Goal: Information Seeking & Learning: Check status

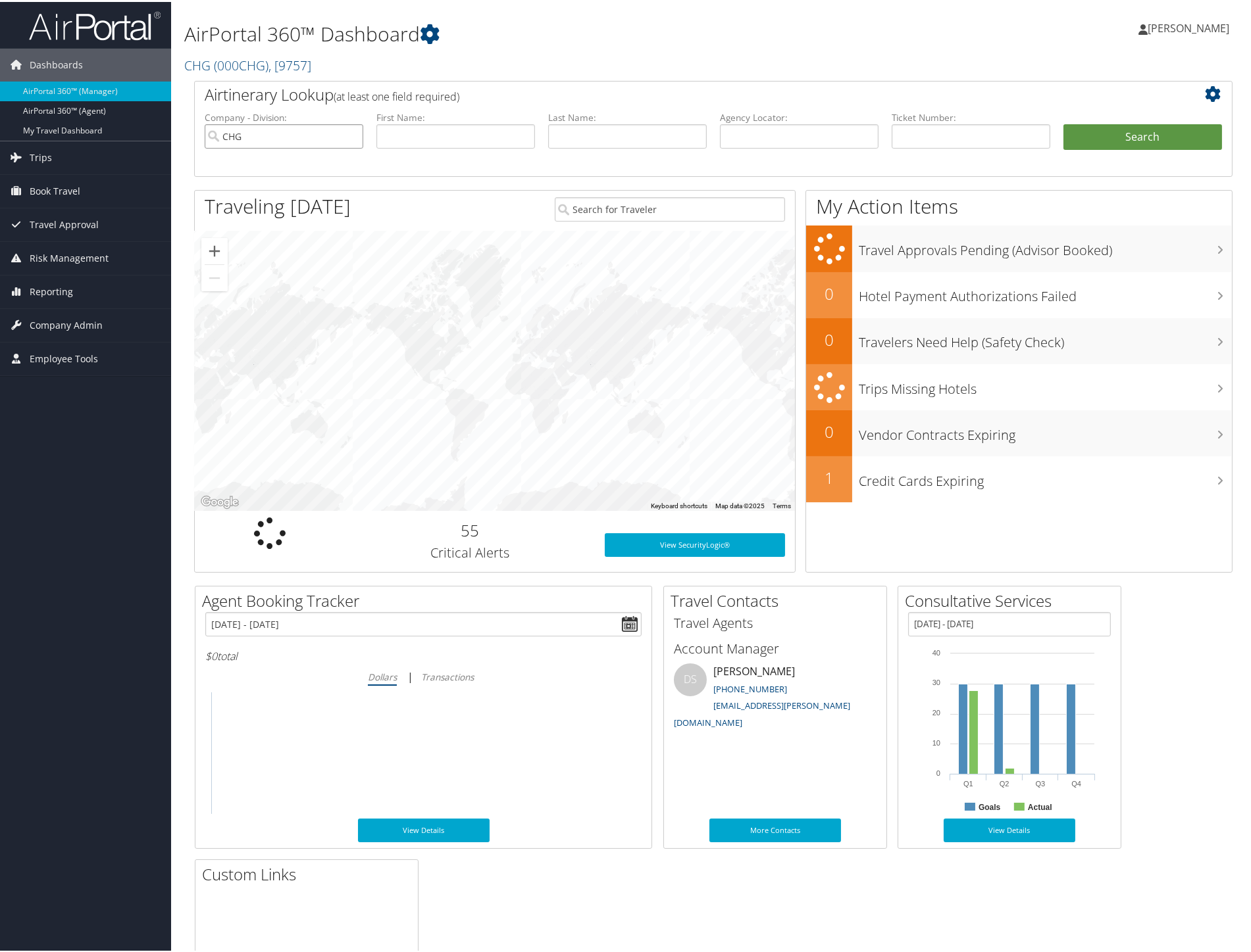
click at [346, 128] on input "CHG" at bounding box center [284, 134] width 158 height 24
click at [403, 138] on input "text" at bounding box center [455, 134] width 158 height 24
type input "ran"
type input "rowland"
click at [1063, 122] on button "Search" at bounding box center [1143, 135] width 158 height 27
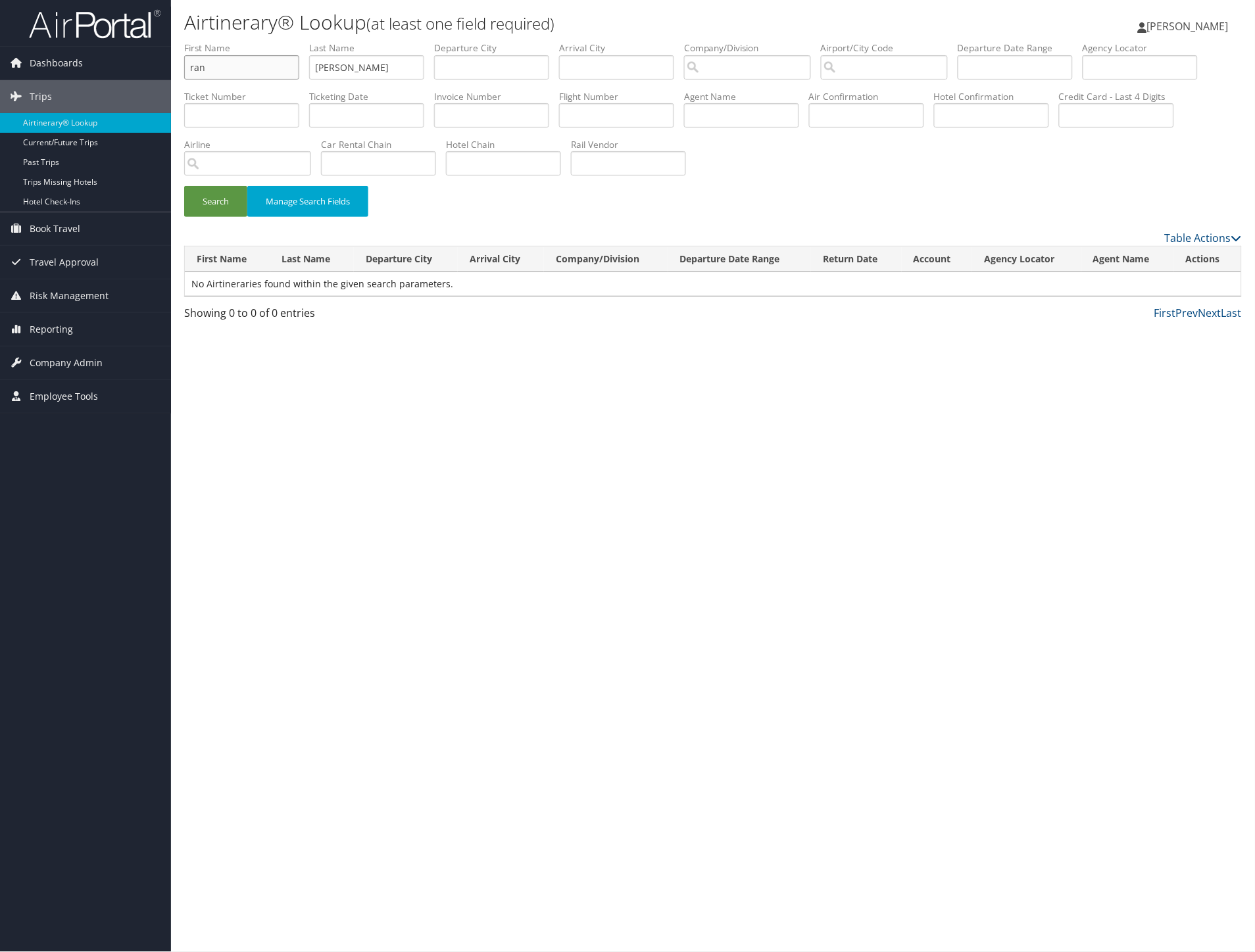
drag, startPoint x: 196, startPoint y: 58, endPoint x: 230, endPoint y: 52, distance: 34.5
click at [196, 58] on input "ran" at bounding box center [241, 67] width 115 height 24
click at [184, 187] on button "Search" at bounding box center [215, 202] width 63 height 31
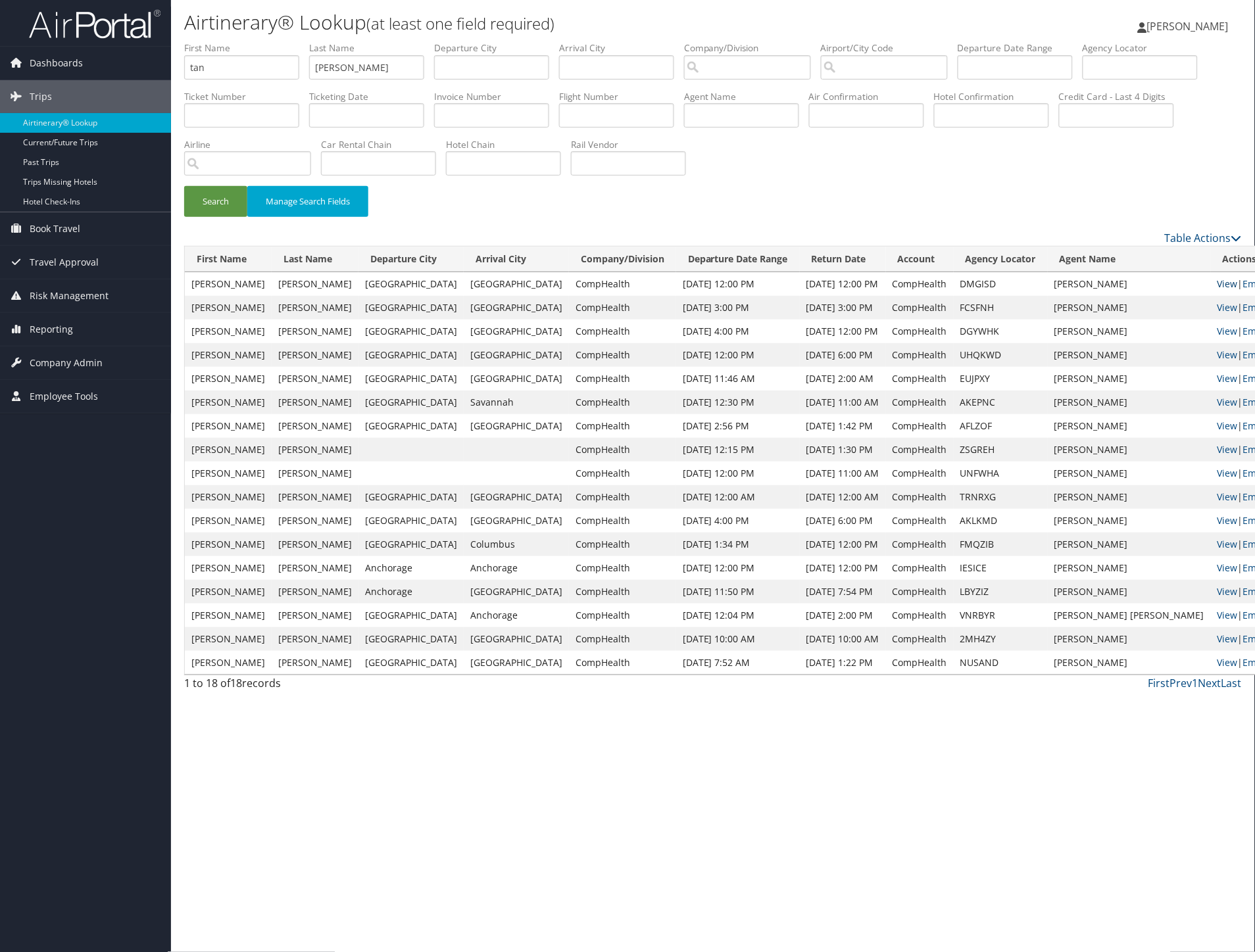
click at [1217, 278] on link "View" at bounding box center [1227, 284] width 20 height 13
click at [247, 66] on input "tan" at bounding box center [241, 67] width 115 height 24
type input "TAYL"
type input "BARNETT"
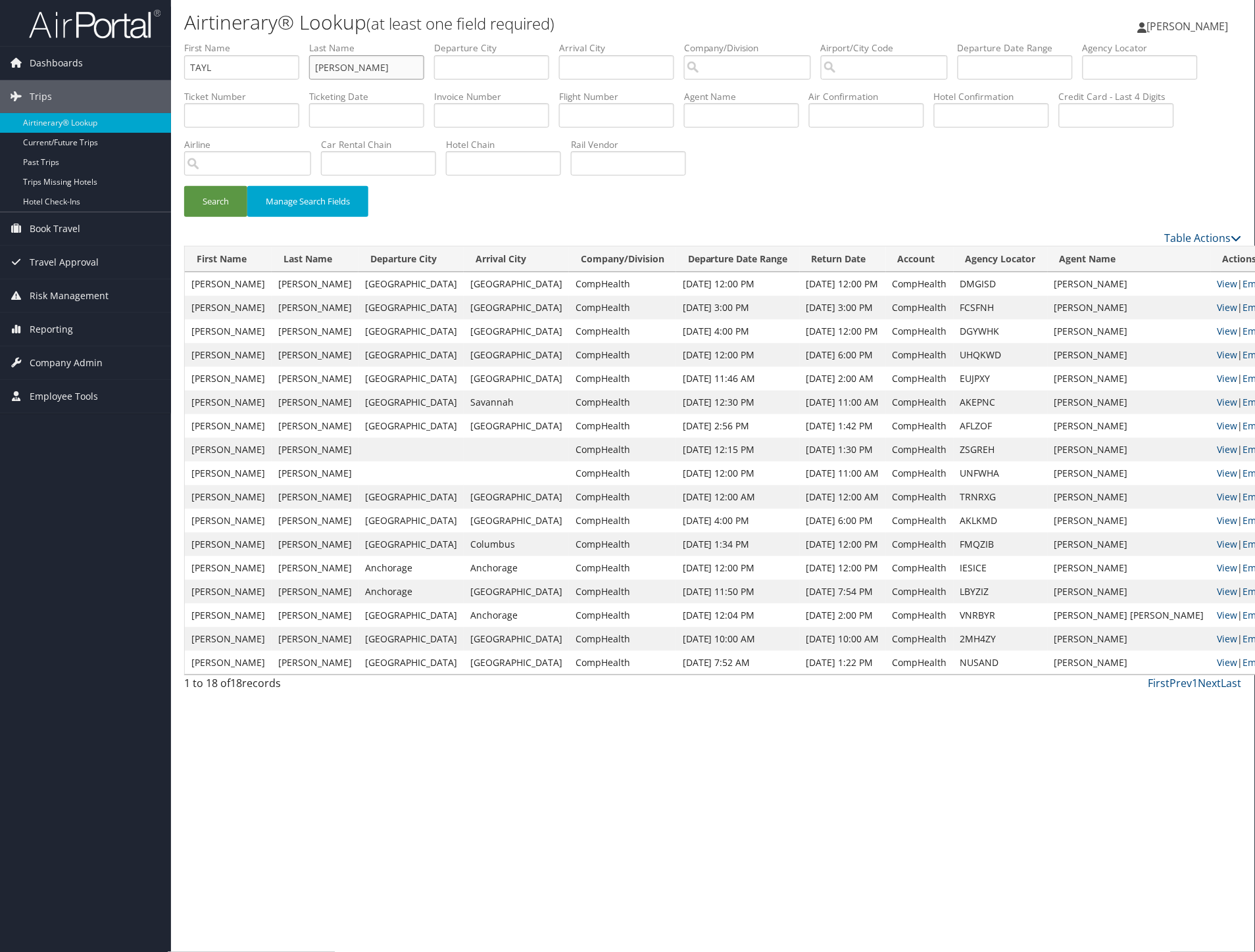
click at [184, 187] on button "Search" at bounding box center [215, 202] width 63 height 31
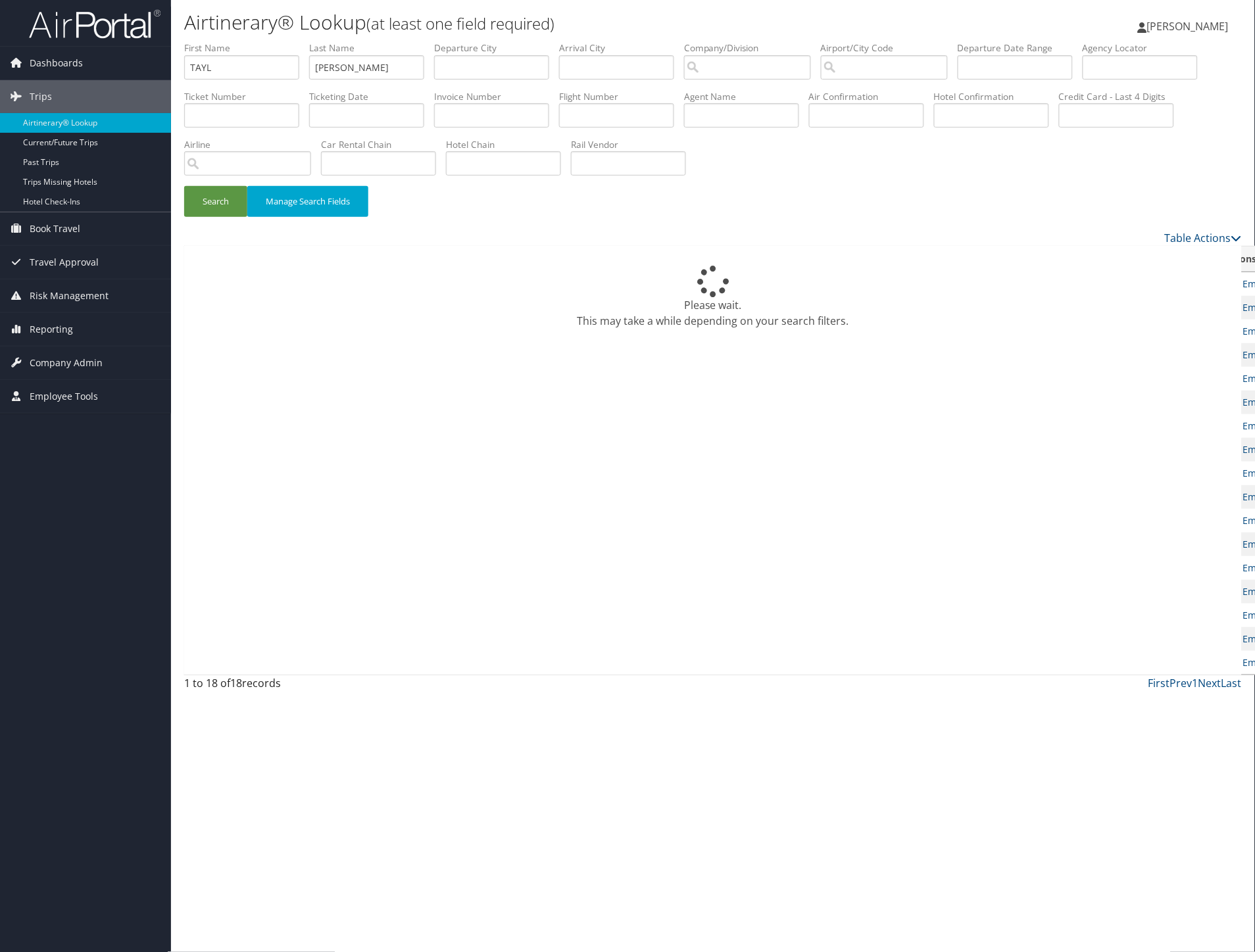
click at [571, 232] on div "Table Actions" at bounding box center [848, 237] width 788 height 16
click at [253, 63] on input "TAYL" at bounding box center [241, 67] width 115 height 24
click at [184, 187] on button "Search" at bounding box center [215, 202] width 63 height 31
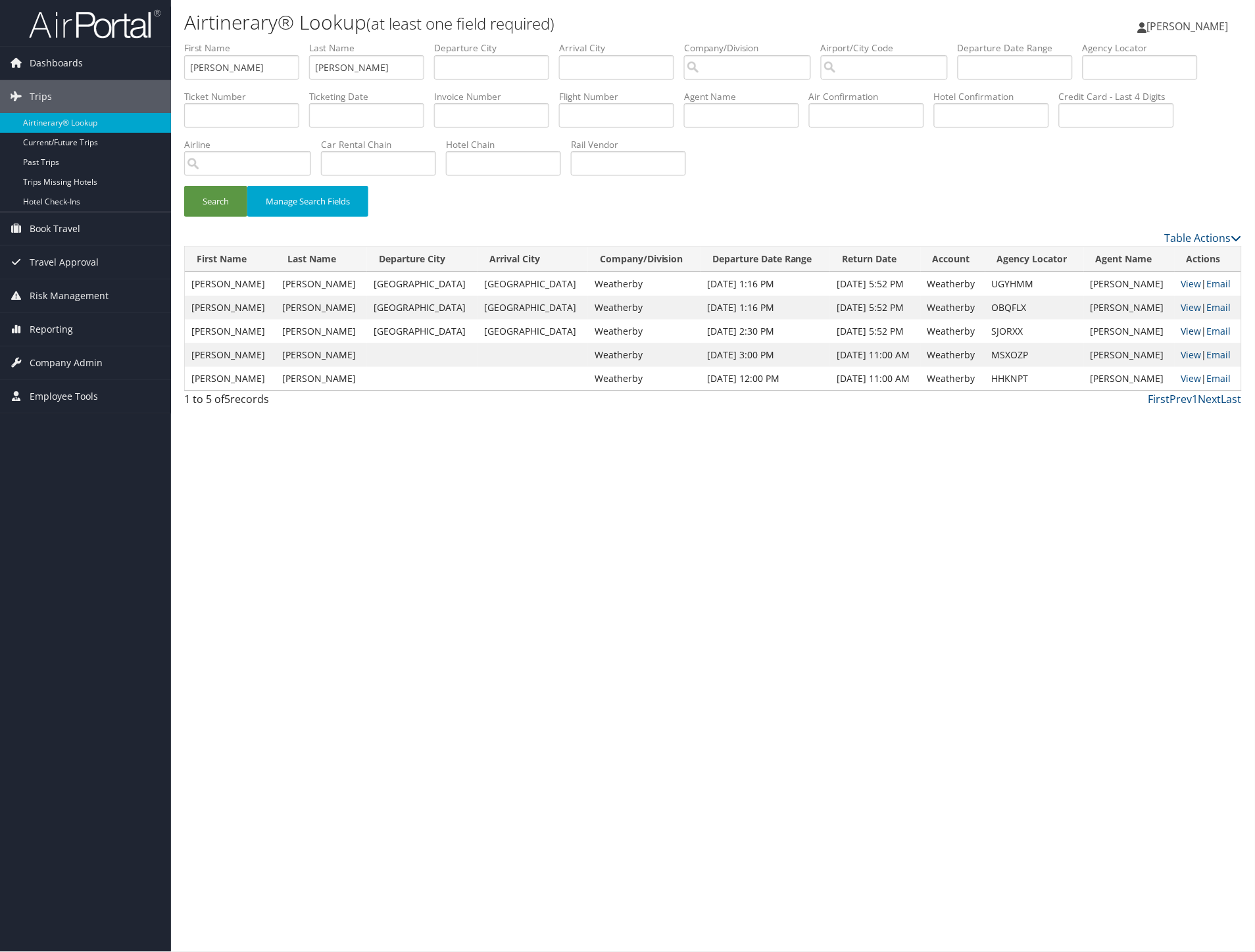
click at [1185, 331] on link "View" at bounding box center [1191, 332] width 20 height 13
click at [246, 59] on input "TAYLOR" at bounding box center [241, 67] width 115 height 24
type input "VIVIAN"
type input "CHUKWURAH"
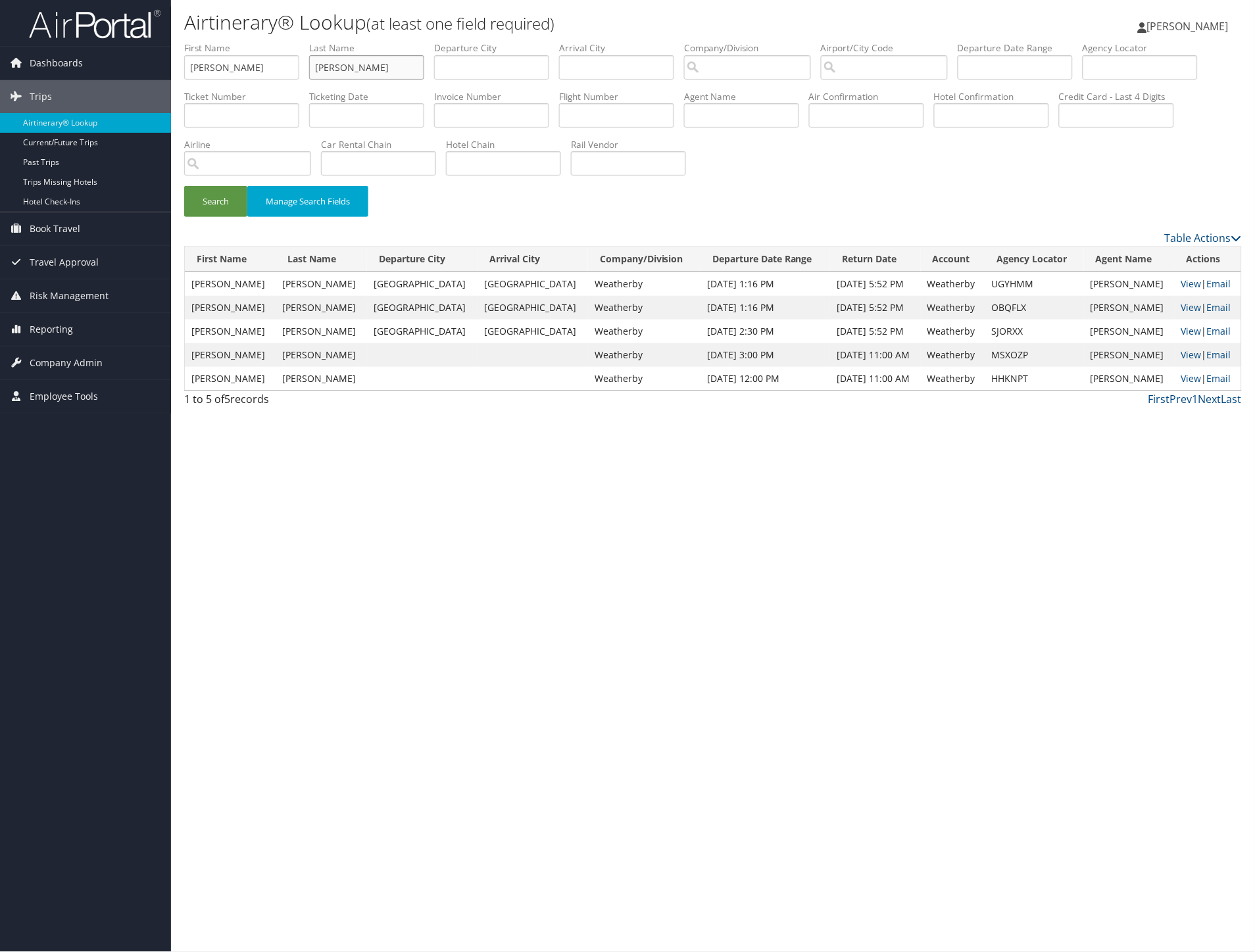
click at [184, 187] on button "Search" at bounding box center [215, 202] width 63 height 31
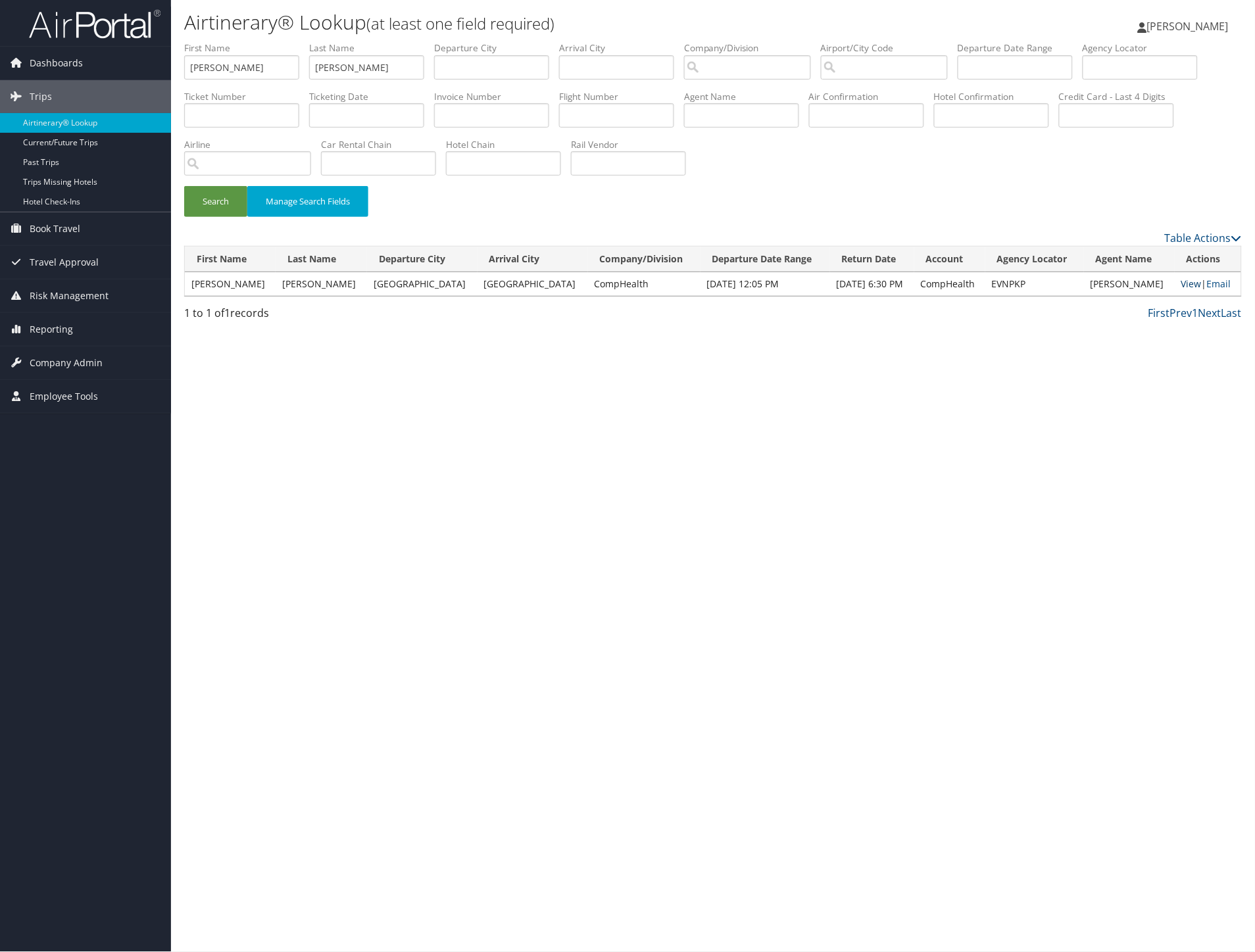
click at [1187, 281] on link "View" at bounding box center [1191, 284] width 20 height 13
